Goal: Information Seeking & Learning: Learn about a topic

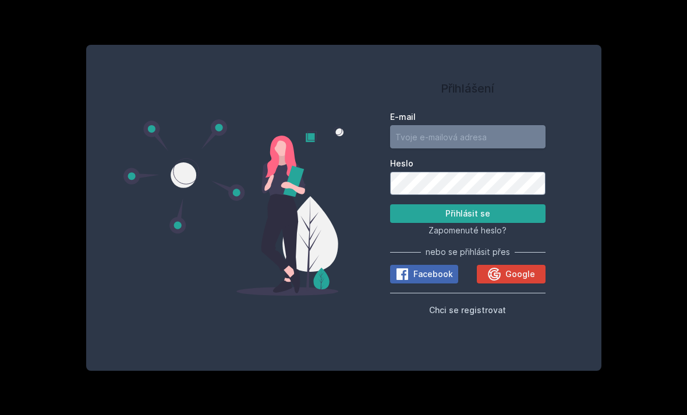
click at [503, 148] on input "E-mail" at bounding box center [467, 136] width 155 height 23
type input "[EMAIL_ADDRESS][DOMAIN_NAME]"
click at [467, 223] on button "Přihlásit se" at bounding box center [467, 213] width 155 height 19
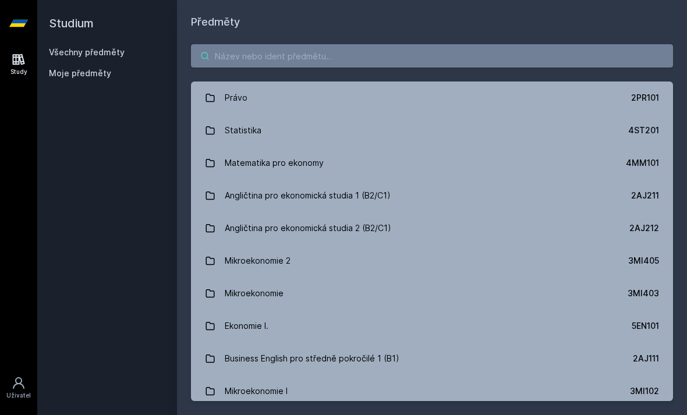
click at [556, 61] on input "search" at bounding box center [432, 55] width 482 height 23
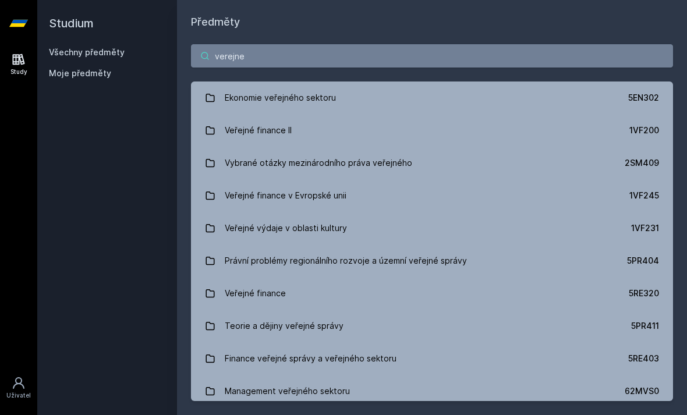
type input "verejne"
click at [376, 134] on link "Veřejné finance II 1VF200" at bounding box center [432, 130] width 482 height 33
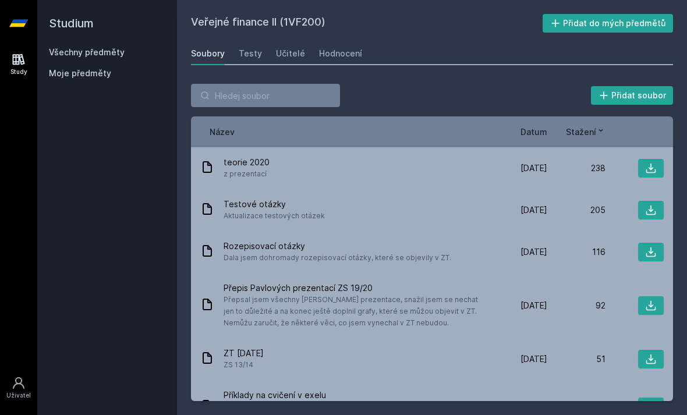
click at [242, 53] on div "Testy" at bounding box center [250, 54] width 23 height 12
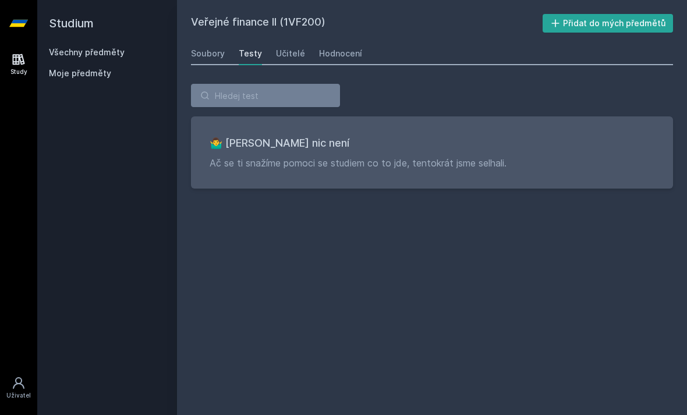
click at [209, 51] on div "Soubory" at bounding box center [208, 54] width 34 height 12
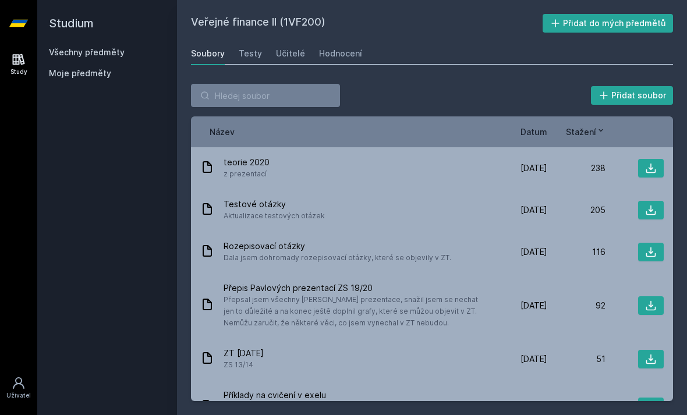
click at [645, 169] on icon at bounding box center [651, 168] width 12 height 12
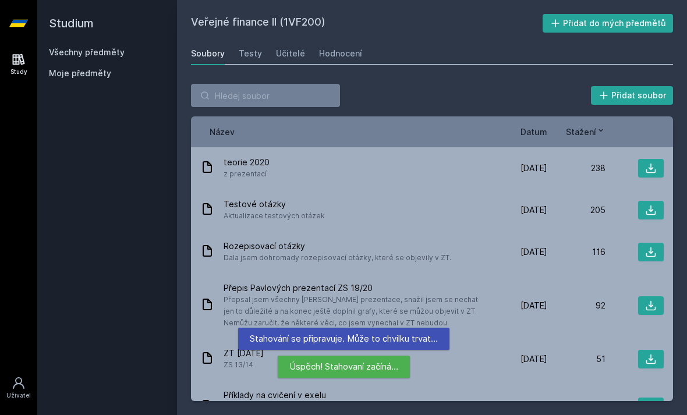
click at [648, 214] on icon at bounding box center [651, 210] width 10 height 10
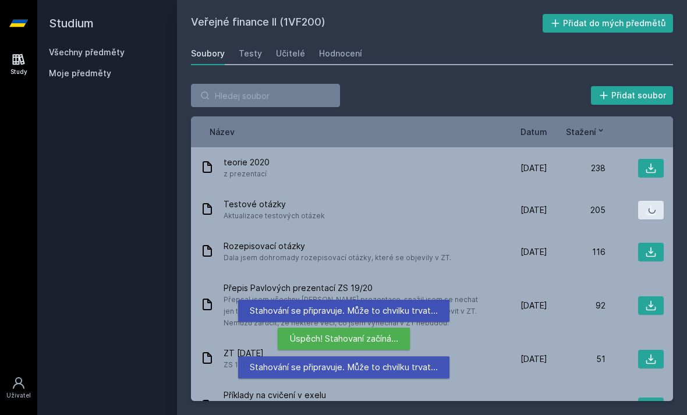
click at [655, 214] on icon at bounding box center [651, 210] width 10 height 10
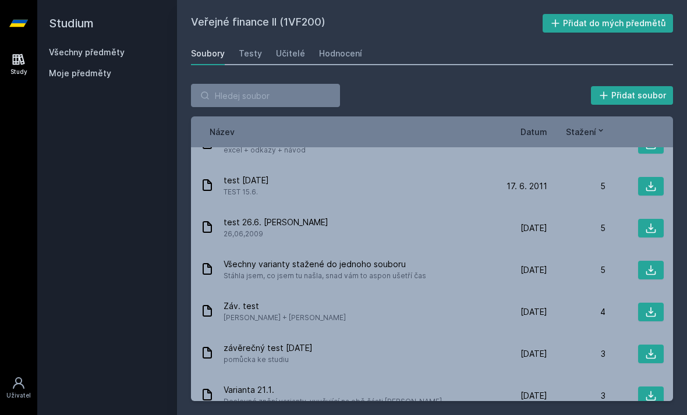
scroll to position [936, 0]
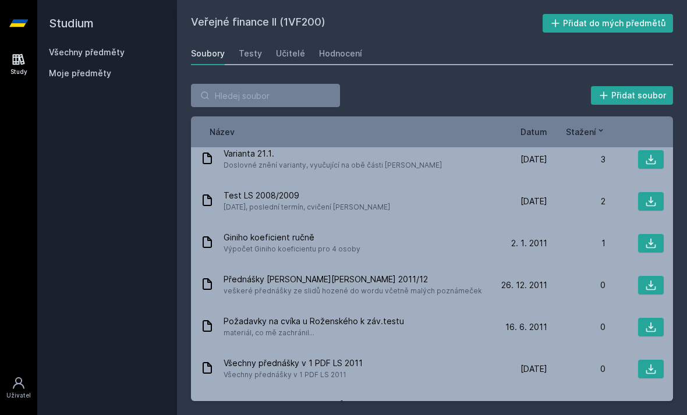
click at [544, 131] on span "Datum" at bounding box center [533, 132] width 27 height 12
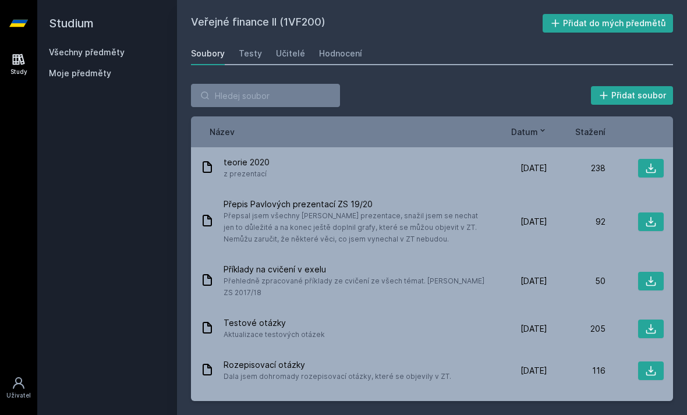
scroll to position [0, 0]
click at [651, 225] on icon at bounding box center [651, 222] width 12 height 12
